Goal: Task Accomplishment & Management: Manage account settings

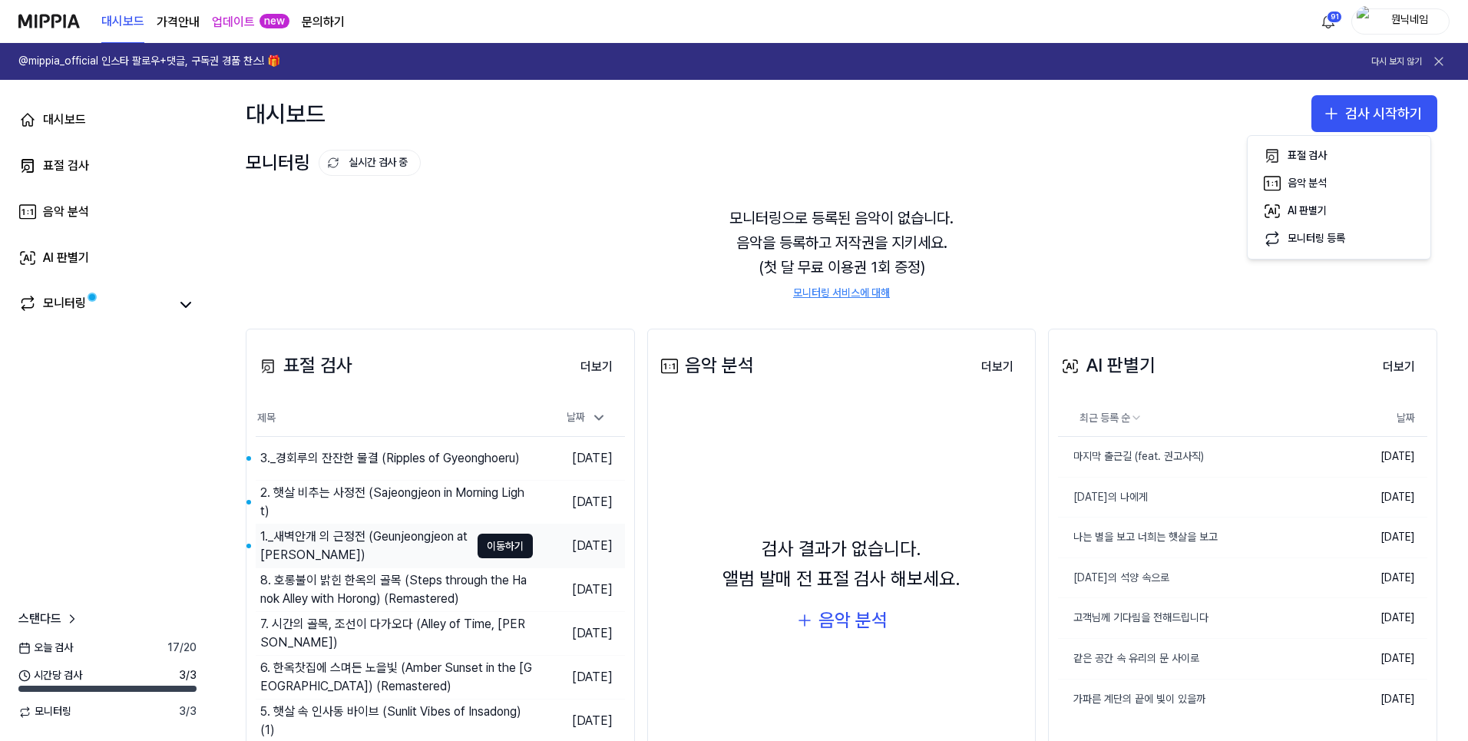
click at [339, 549] on div "1._새벽안개 의 근정전 (Geunjeongjeon at [PERSON_NAME])" at bounding box center [365, 546] width 210 height 37
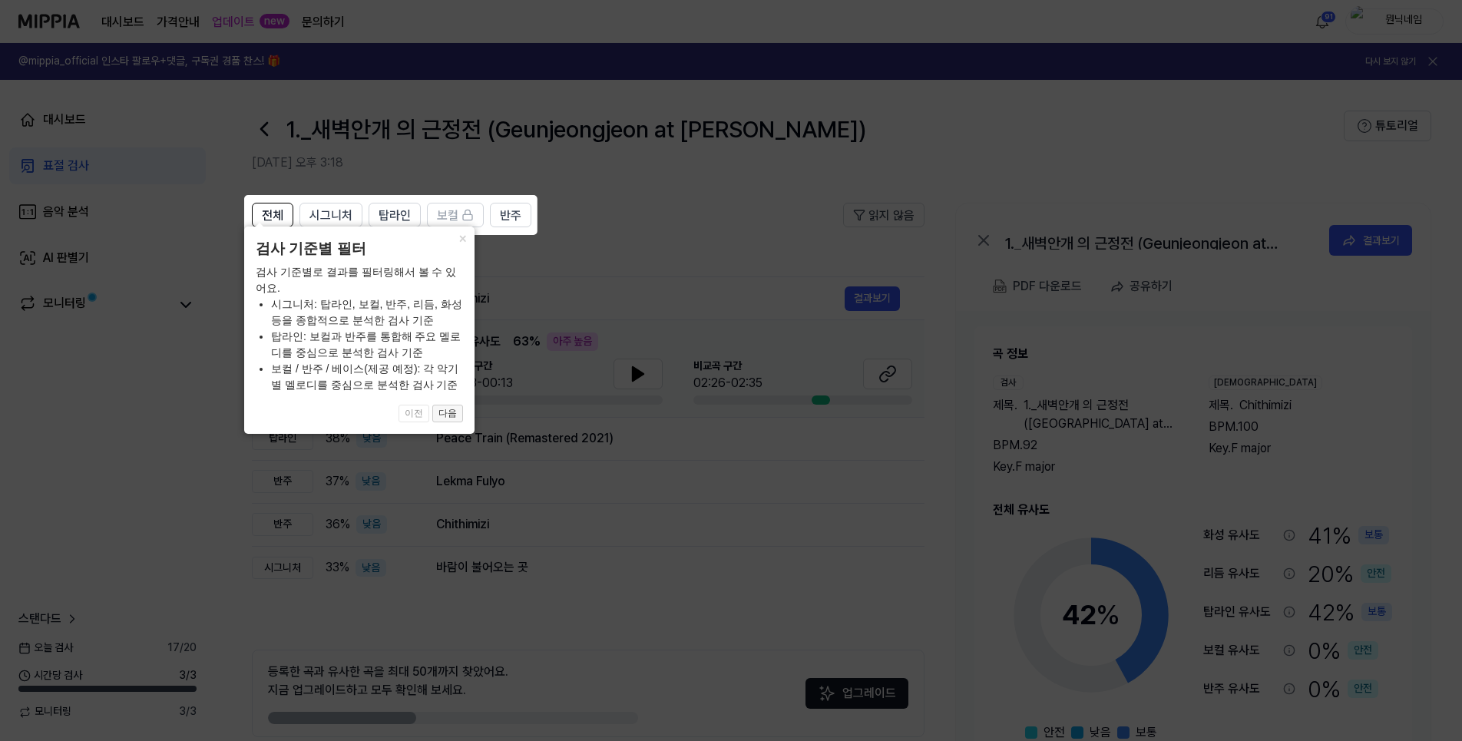
click at [453, 412] on button "다음" at bounding box center [447, 414] width 31 height 18
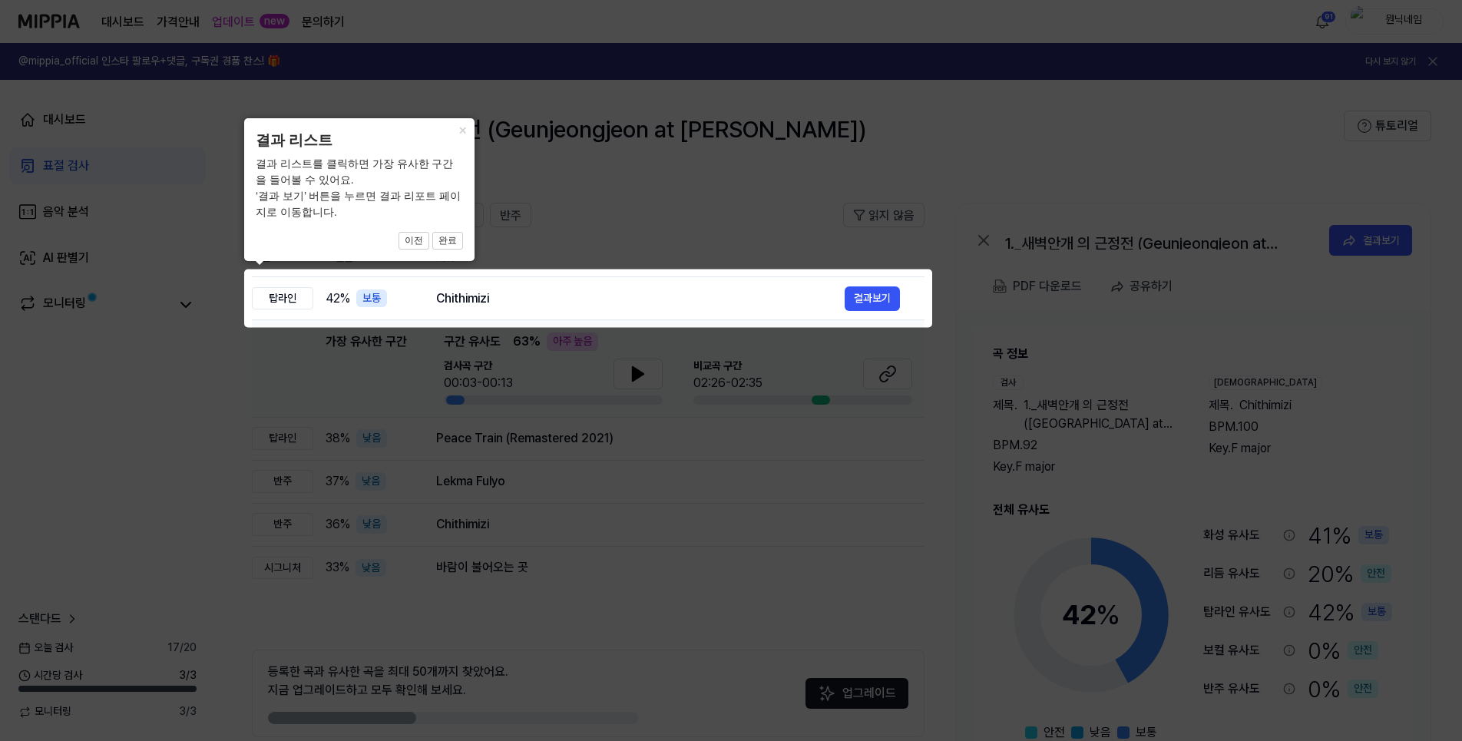
click at [660, 209] on icon at bounding box center [734, 370] width 1468 height 741
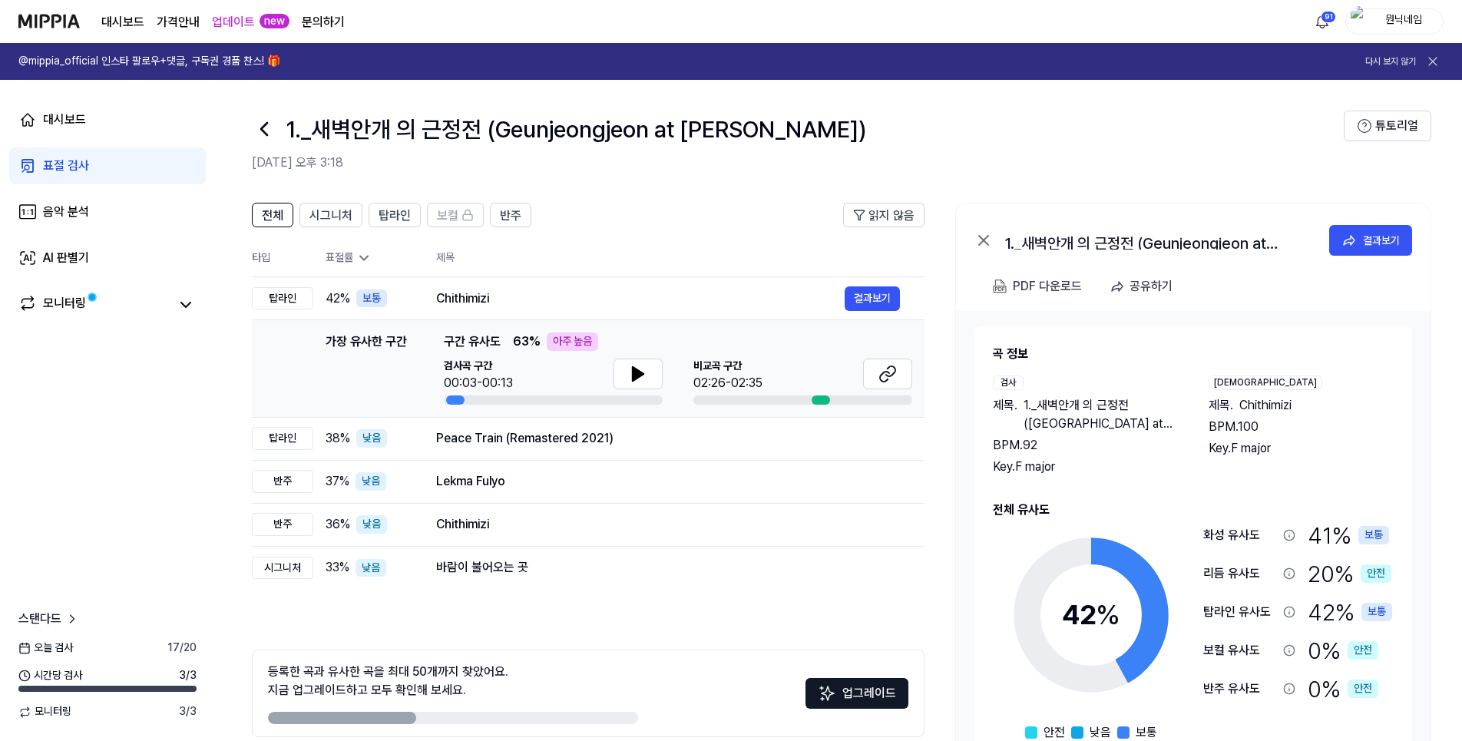
click at [268, 127] on icon at bounding box center [264, 129] width 25 height 25
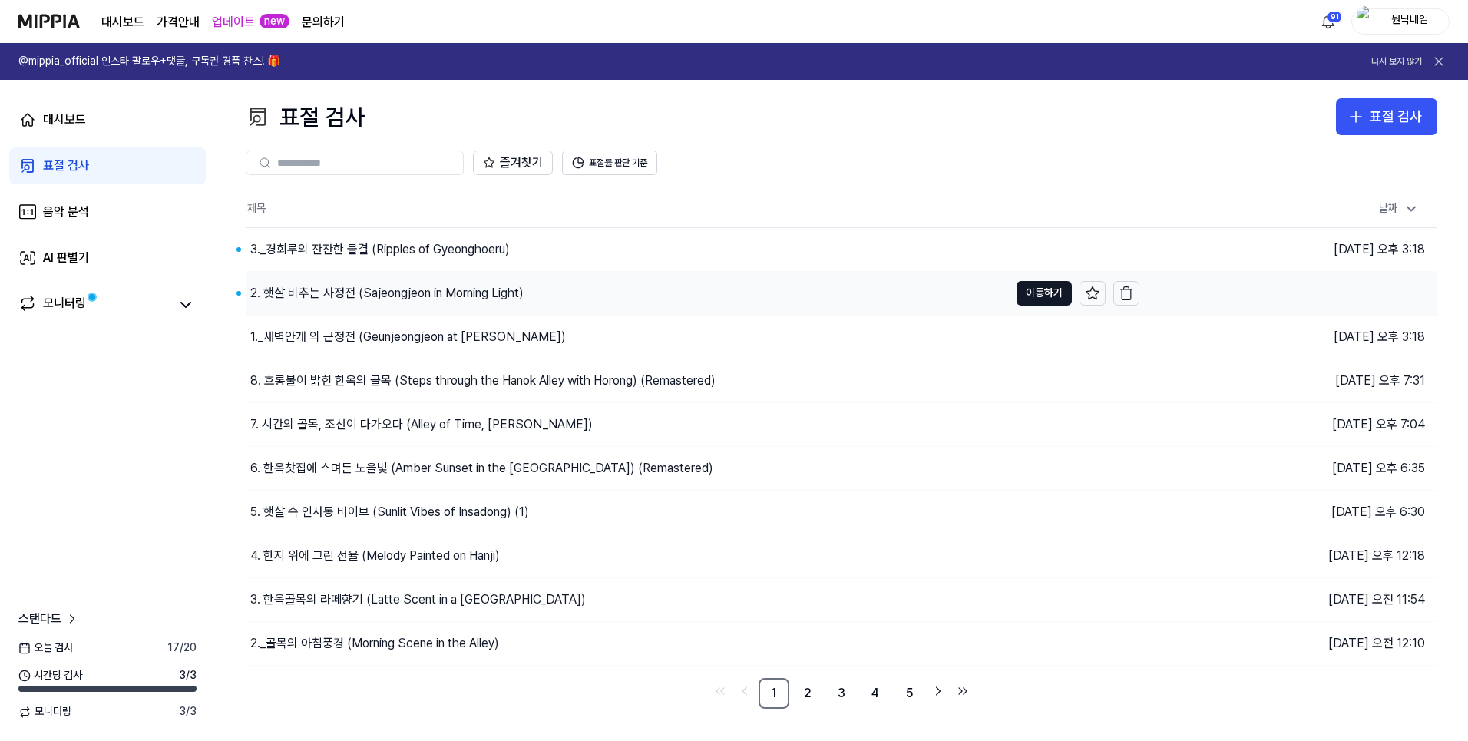
click at [307, 296] on div "2. 햇살 비추는 사정전 (Sajeongjeon in Morning Light)" at bounding box center [386, 293] width 273 height 18
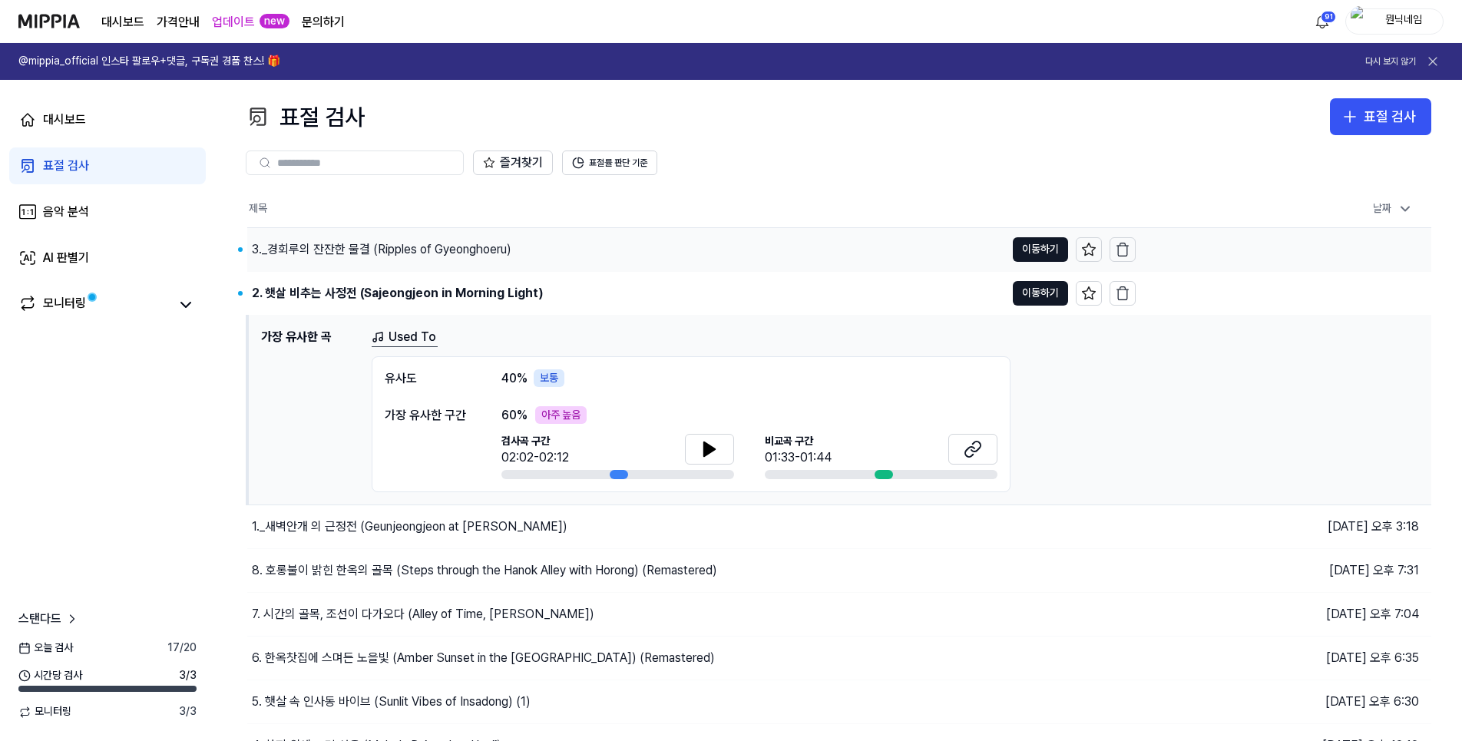
click at [324, 249] on div "3._경회루의 잔잔한 물결 (Ripples of Gyeonghoeru)" at bounding box center [382, 249] width 260 height 18
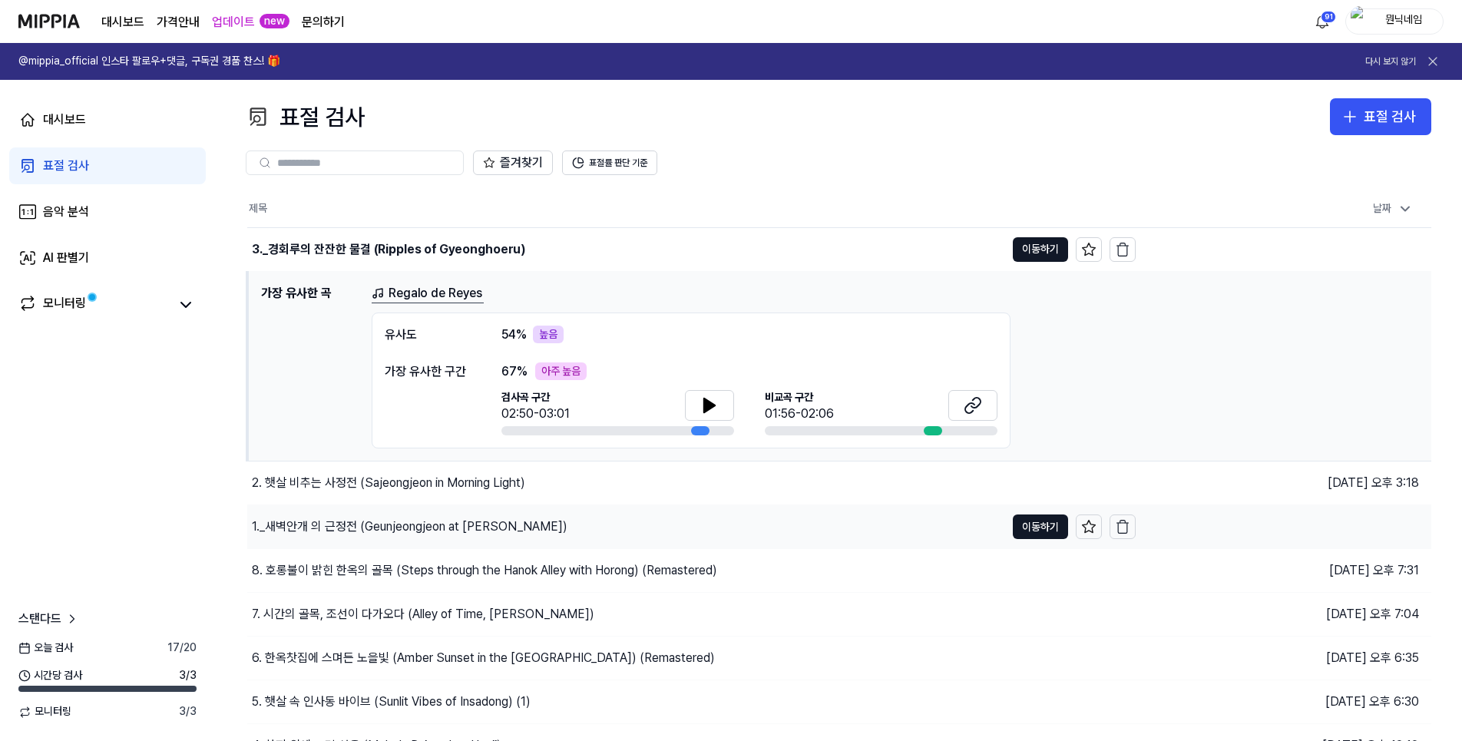
click at [292, 519] on div "1._새벽안개 의 근정전 (Geunjeongjeon at [PERSON_NAME])" at bounding box center [410, 527] width 316 height 18
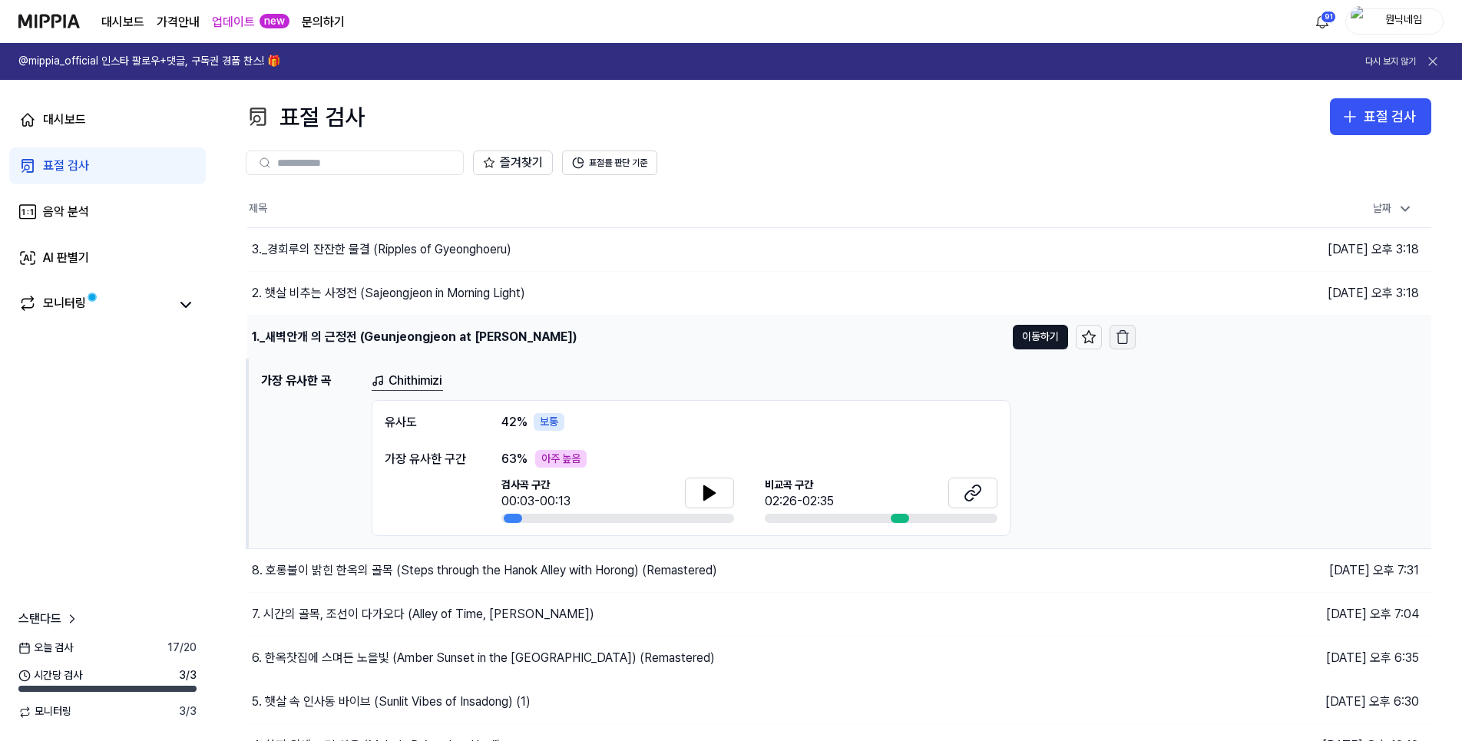
click at [1120, 337] on icon "button" at bounding box center [1122, 336] width 15 height 15
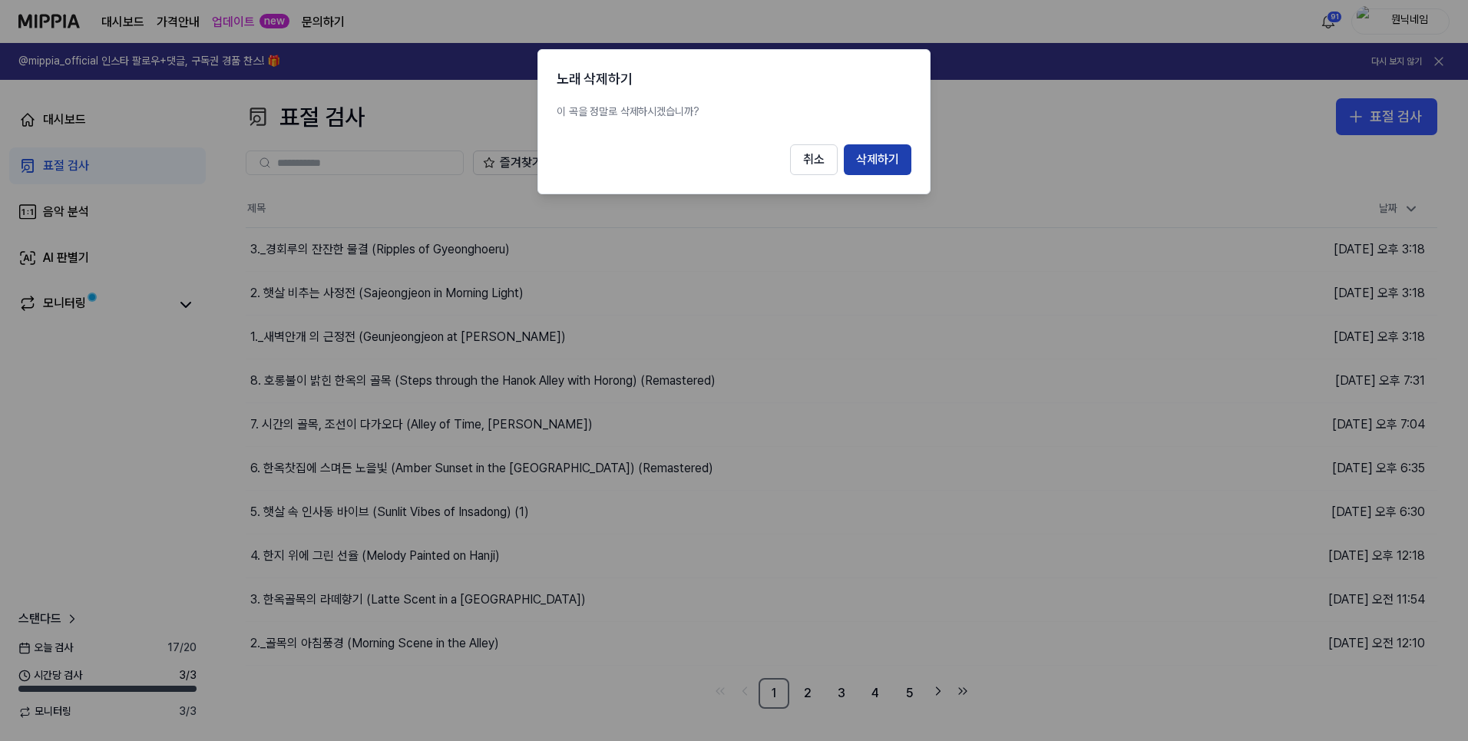
click at [873, 160] on button "삭제하기" at bounding box center [878, 159] width 68 height 31
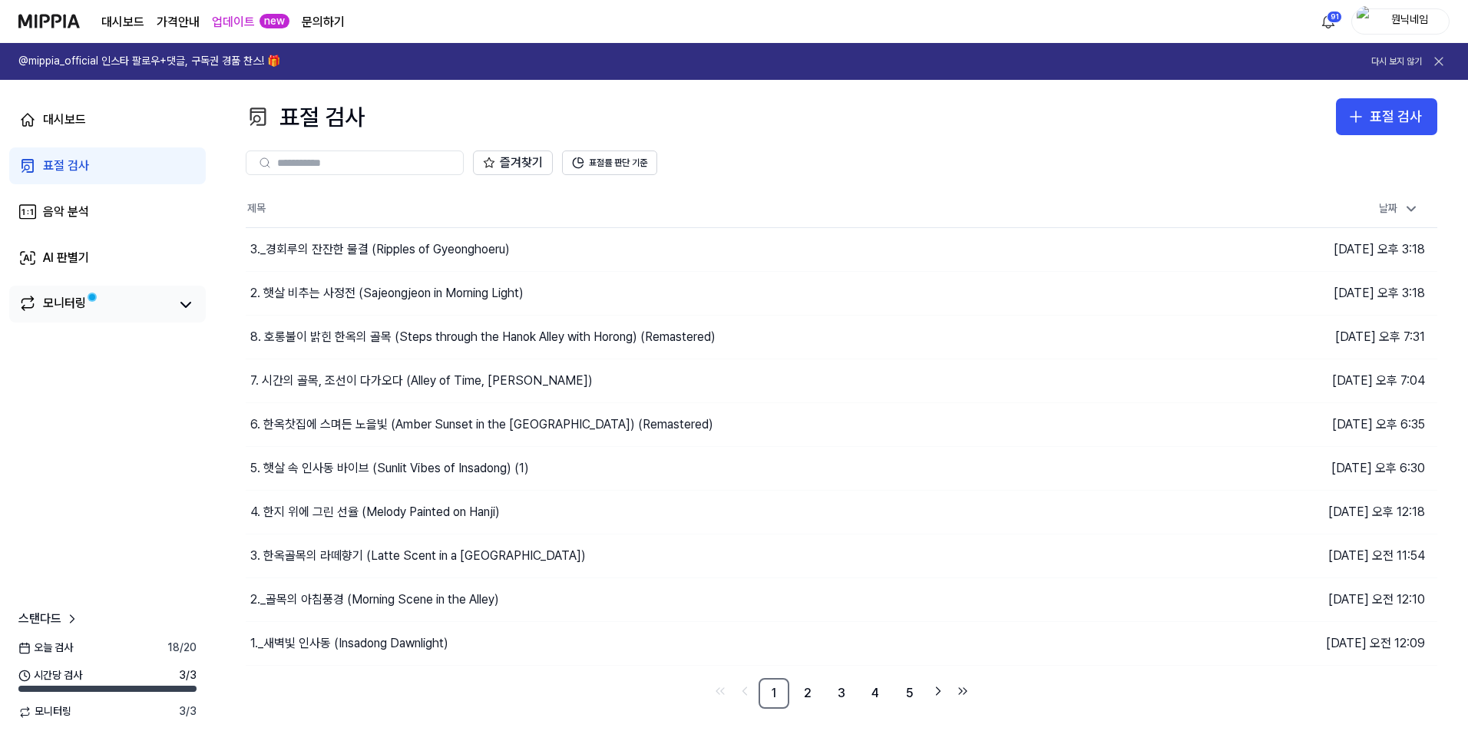
click at [98, 299] on span at bounding box center [92, 297] width 11 height 11
